Goal: Task Accomplishment & Management: Complete application form

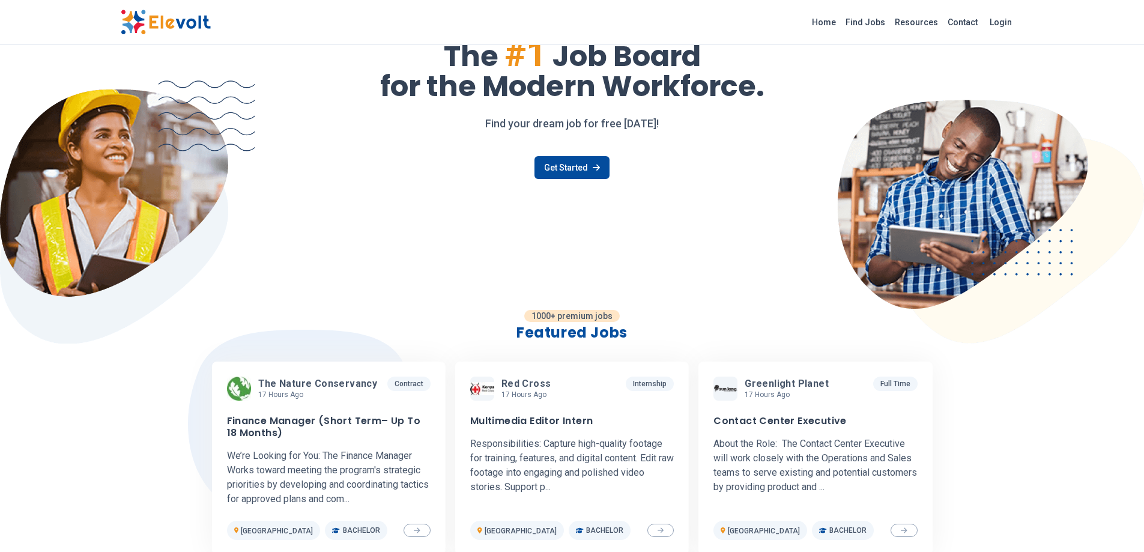
scroll to position [218, 0]
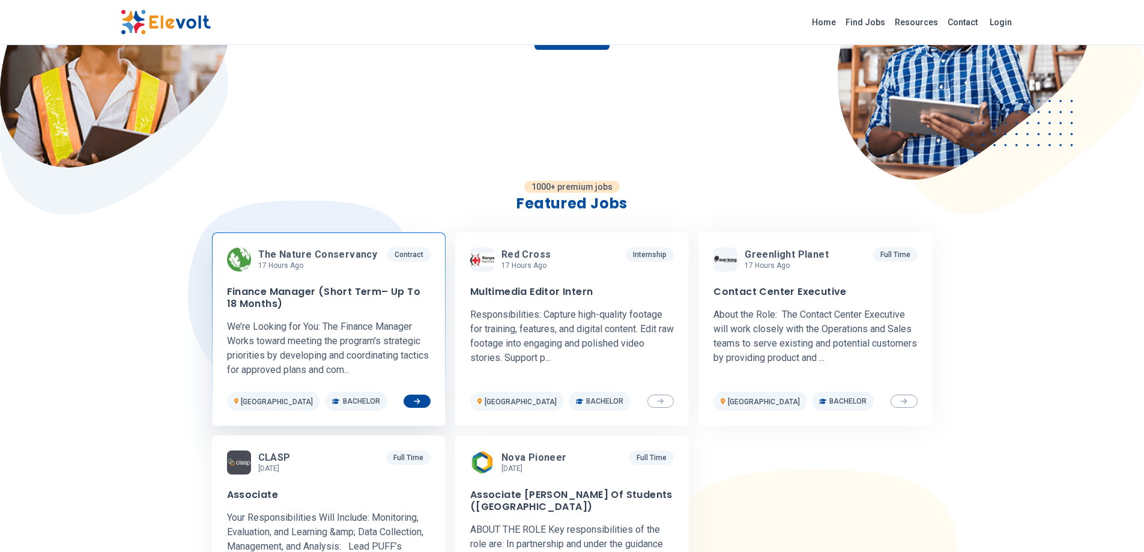
click at [413, 400] on span at bounding box center [417, 401] width 27 height 13
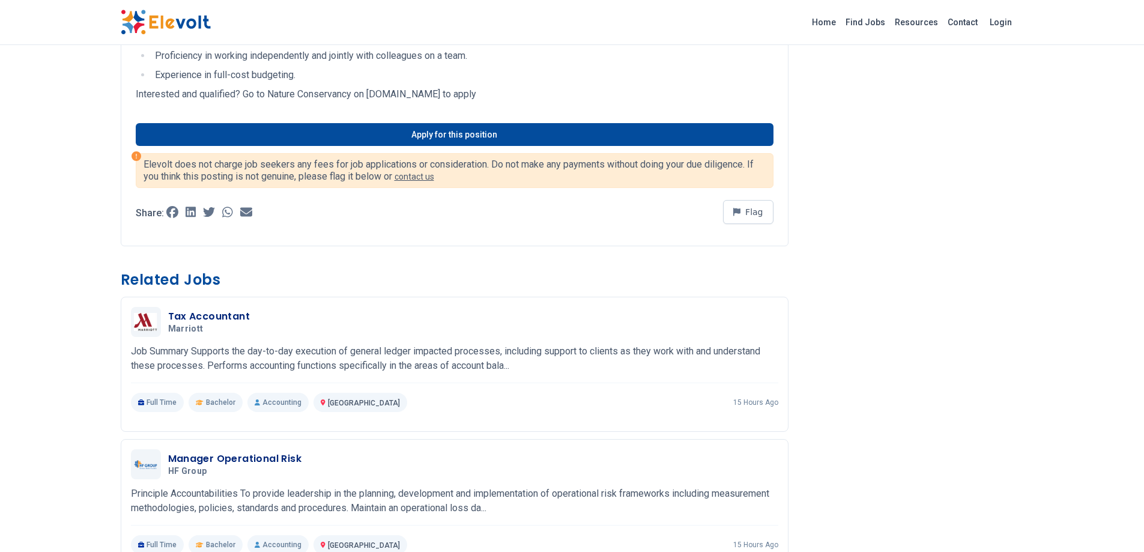
scroll to position [498, 0]
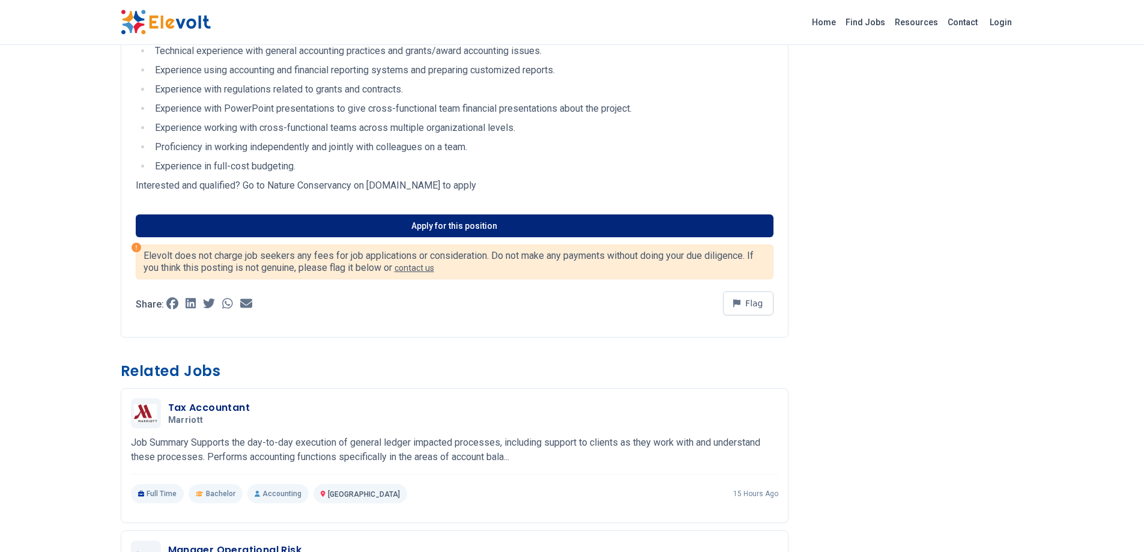
click at [437, 230] on link "Apply for this position" at bounding box center [455, 225] width 638 height 23
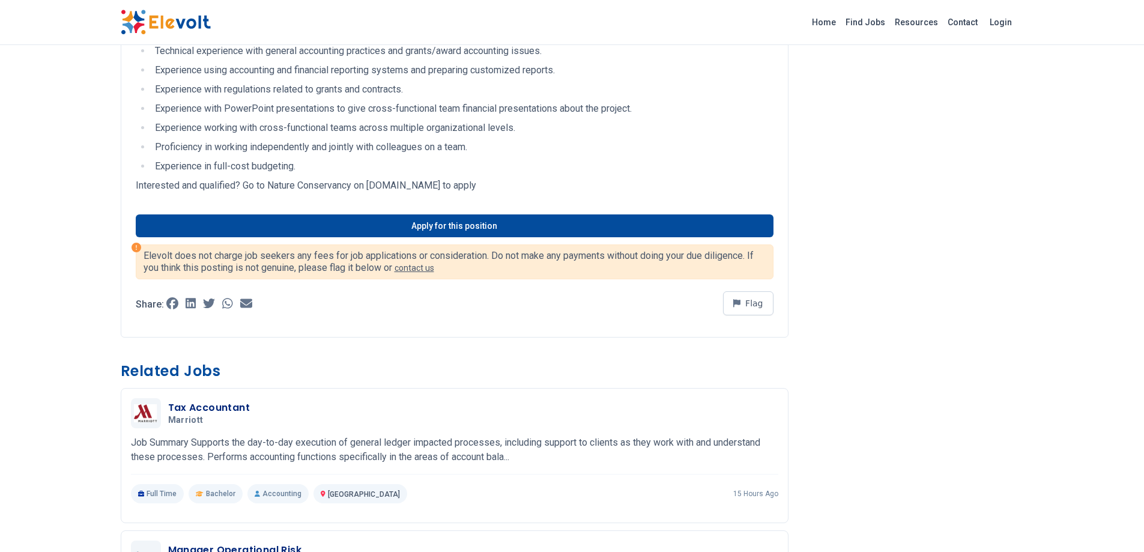
scroll to position [518, 0]
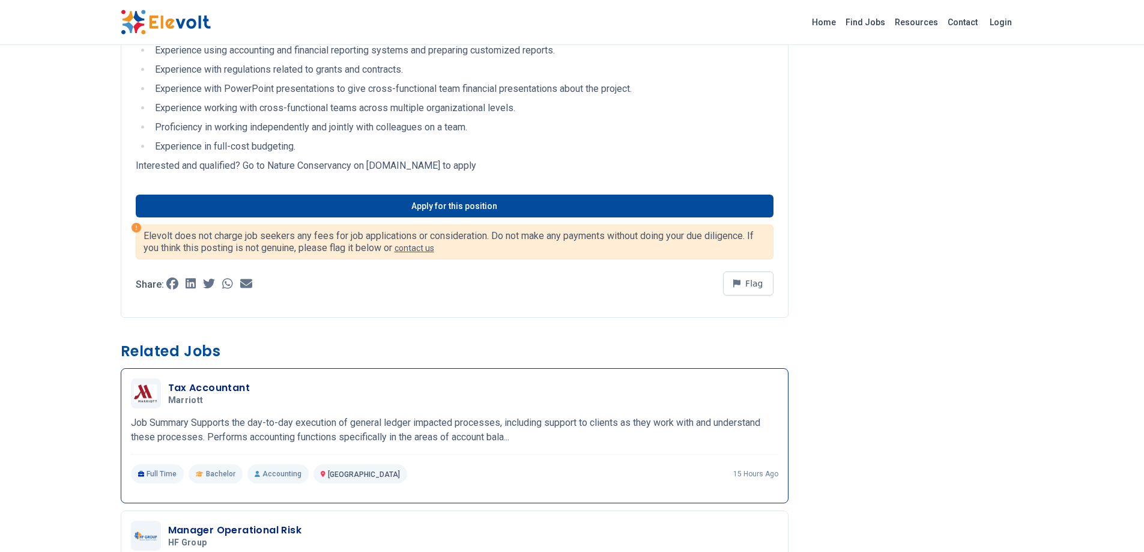
click at [199, 395] on h3 "Tax Accountant" at bounding box center [209, 388] width 82 height 14
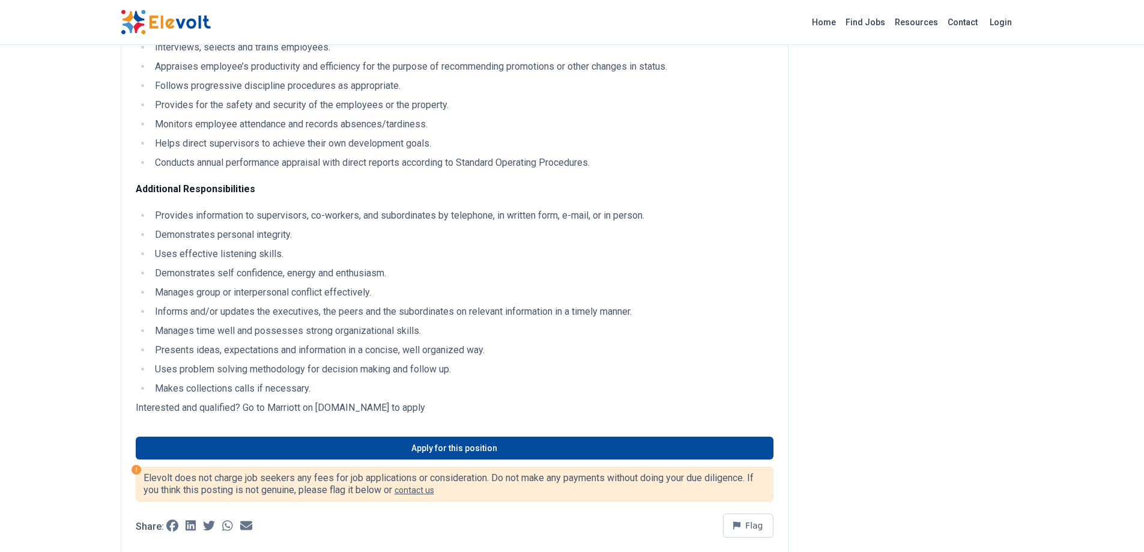
scroll to position [1104, 0]
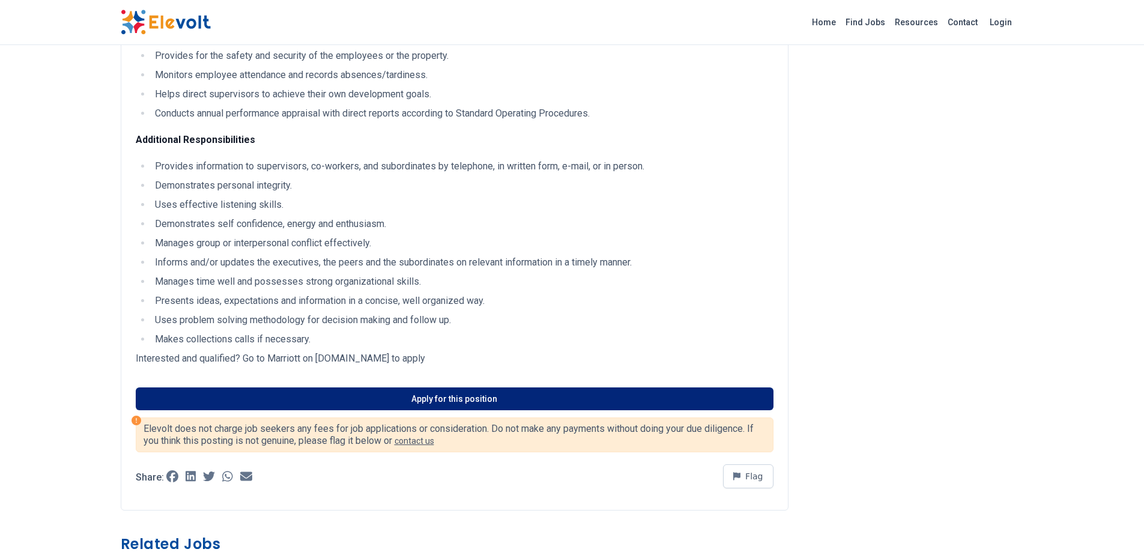
click at [408, 410] on link "Apply for this position" at bounding box center [455, 398] width 638 height 23
